Goal: Task Accomplishment & Management: Manage account settings

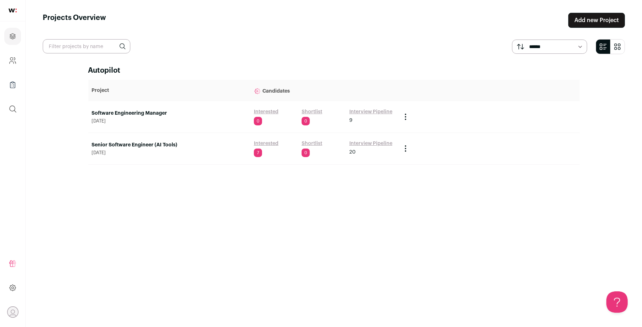
click at [159, 114] on link "Software Engineering Manager" at bounding box center [169, 113] width 155 height 7
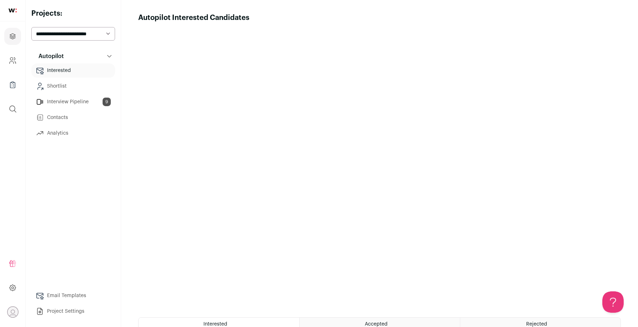
click at [72, 103] on link "Interview Pipeline 9" at bounding box center [73, 102] width 84 height 14
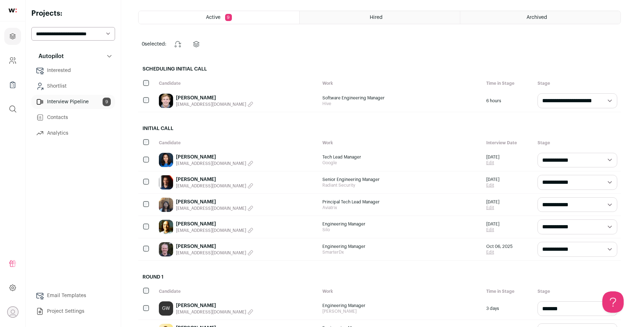
scroll to position [40, 0]
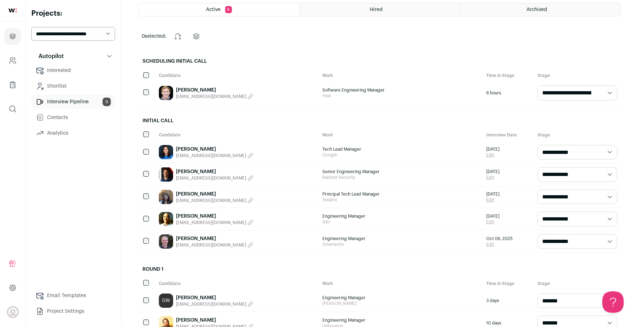
click at [264, 241] on div "[PERSON_NAME] [EMAIL_ADDRESS][DOMAIN_NAME]" at bounding box center [237, 241] width 164 height 22
click at [204, 235] on link "[PERSON_NAME]" at bounding box center [214, 238] width 77 height 7
